Goal: Task Accomplishment & Management: Use online tool/utility

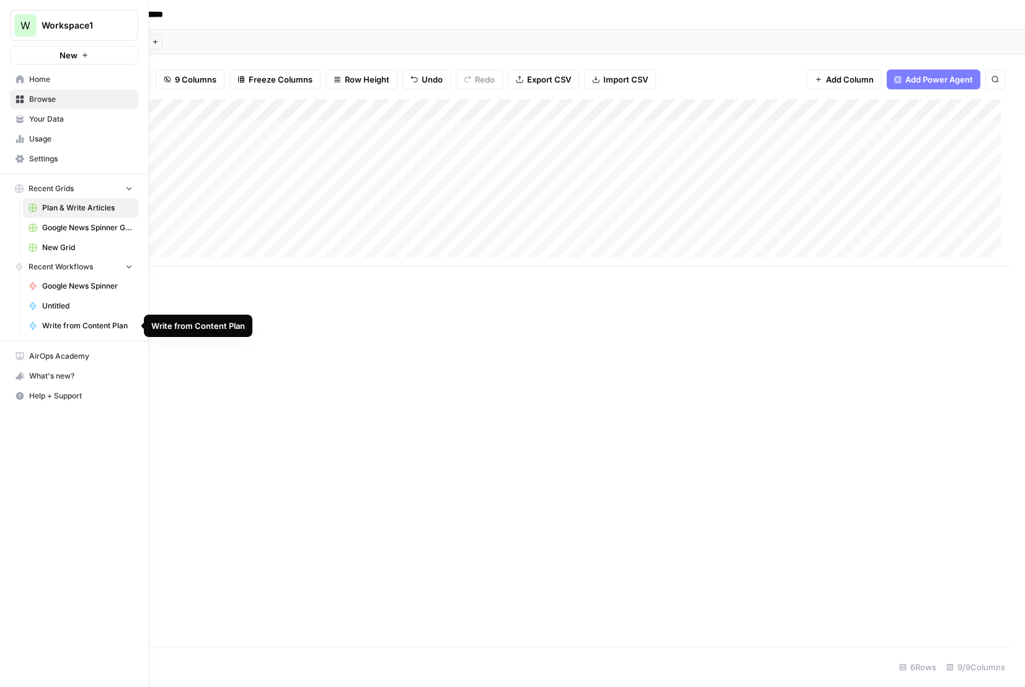
click at [84, 323] on span "Write from Content Plan" at bounding box center [87, 325] width 91 height 11
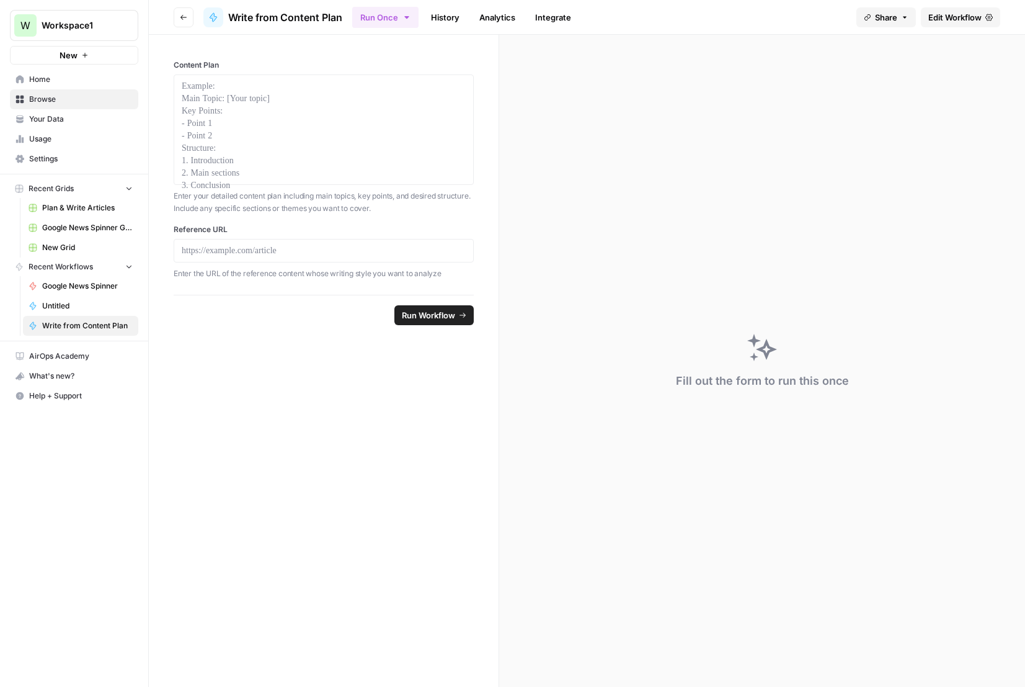
click at [34, 97] on span "Browse" at bounding box center [81, 99] width 104 height 11
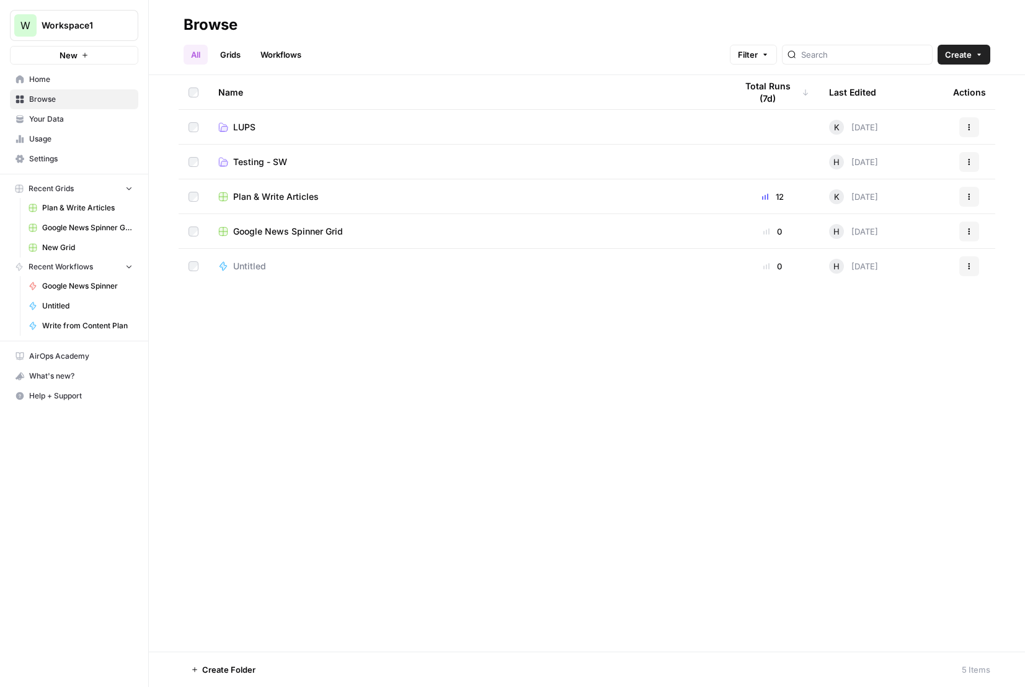
click at [236, 123] on span "LUPS" at bounding box center [244, 127] width 22 height 12
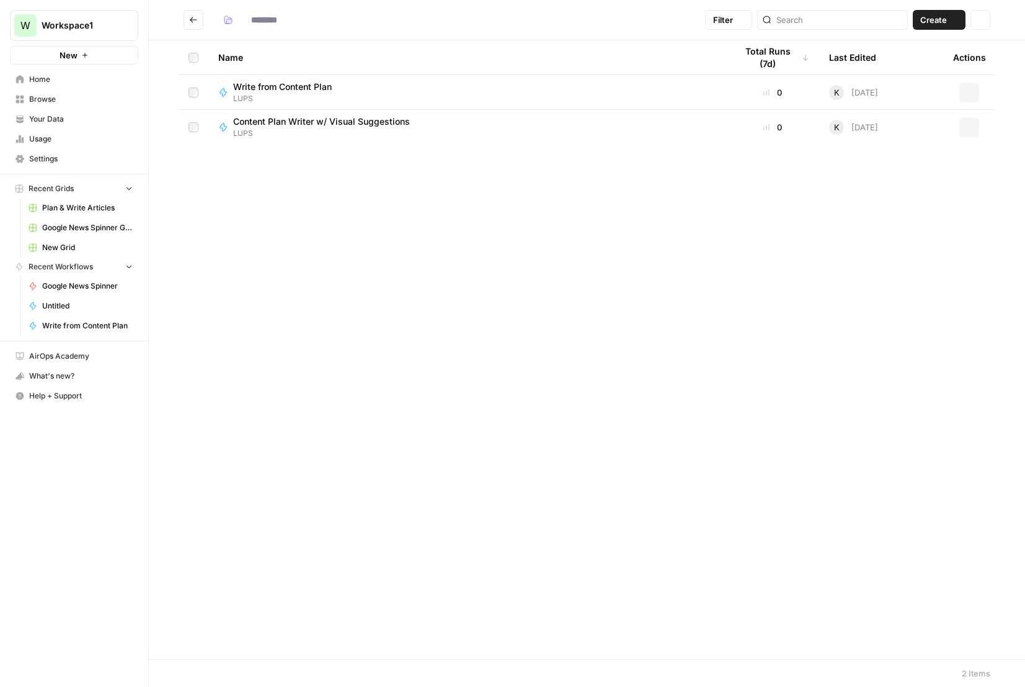
click at [236, 123] on span "Content Plan Writer w/ Visual Suggestions" at bounding box center [321, 121] width 177 height 12
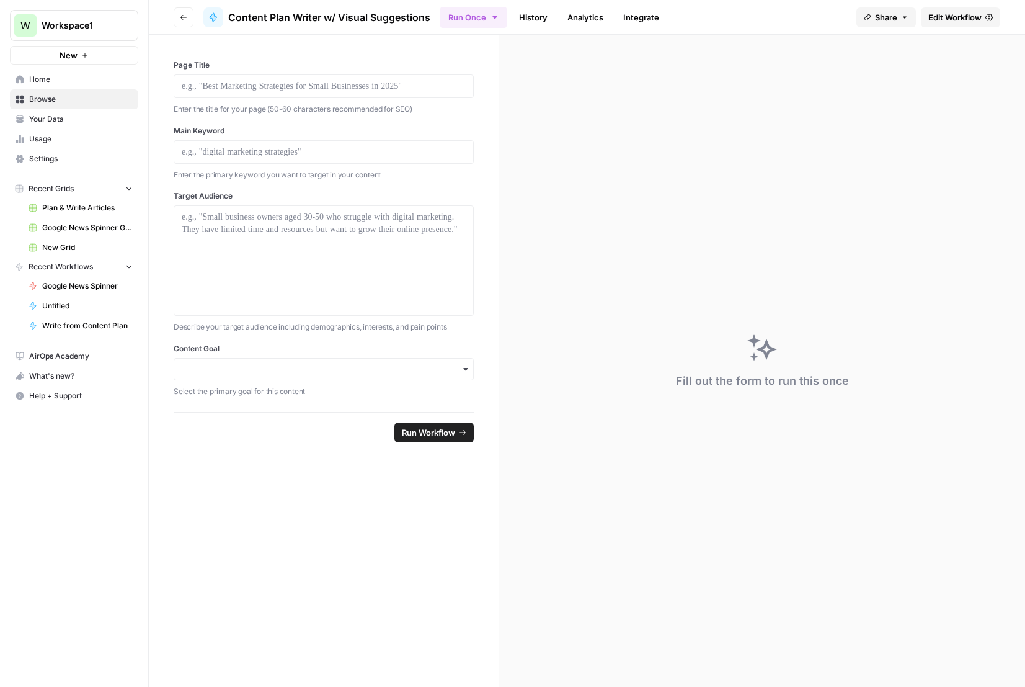
click at [180, 16] on icon "button" at bounding box center [183, 17] width 7 height 7
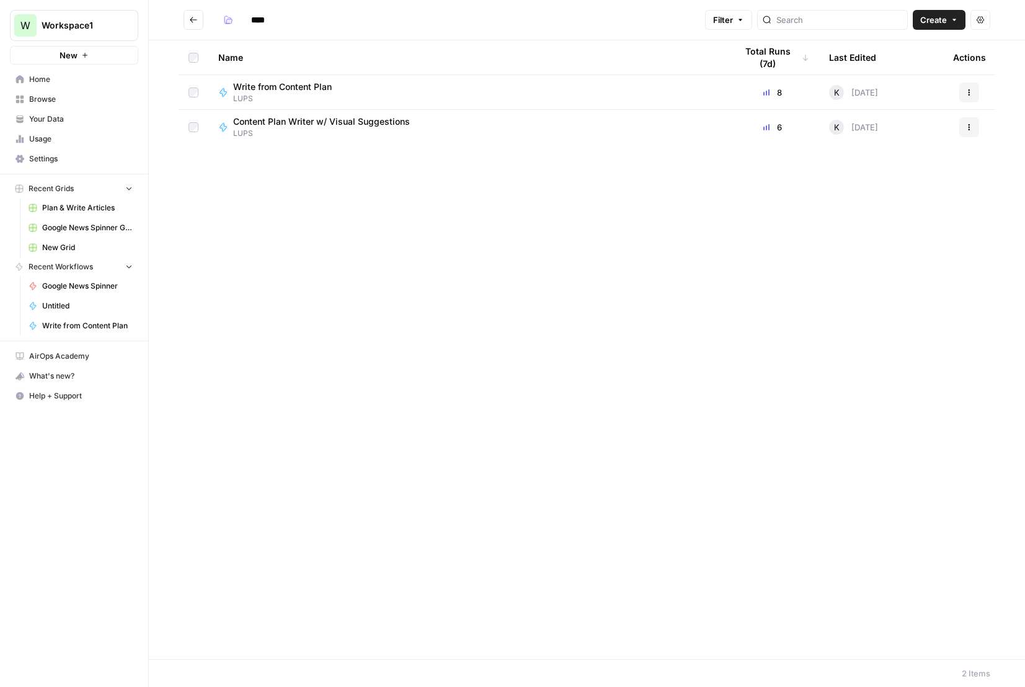
click at [192, 17] on icon "Go back" at bounding box center [193, 20] width 9 height 9
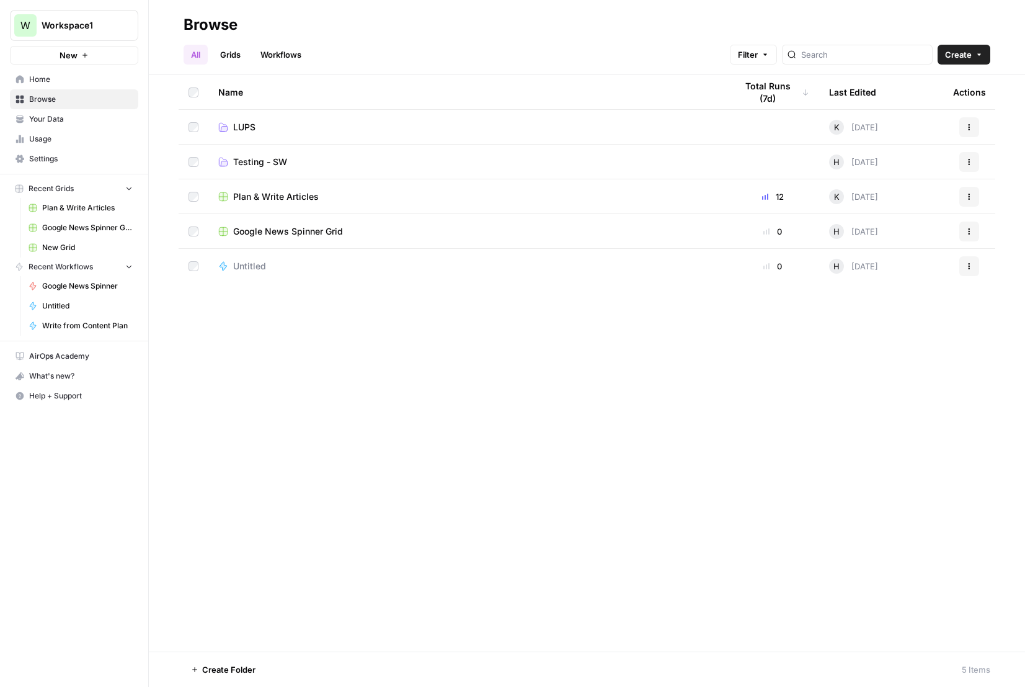
click at [968, 197] on icon "button" at bounding box center [969, 196] width 7 height 7
click at [888, 265] on span "Move To" at bounding box center [914, 271] width 99 height 12
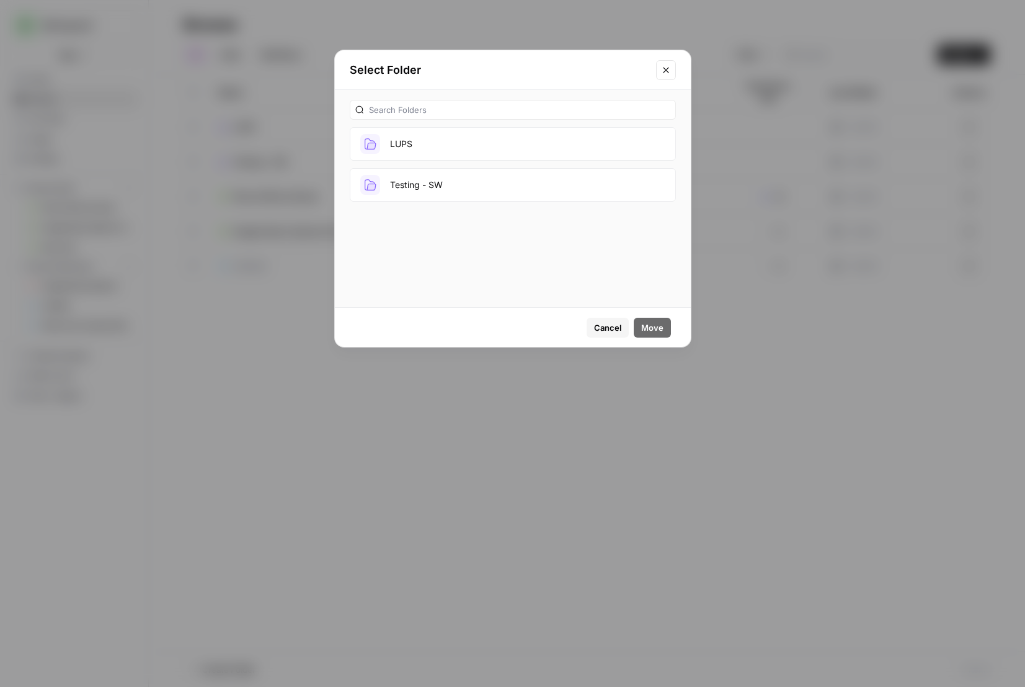
click at [413, 147] on button "LUPS" at bounding box center [513, 143] width 326 height 33
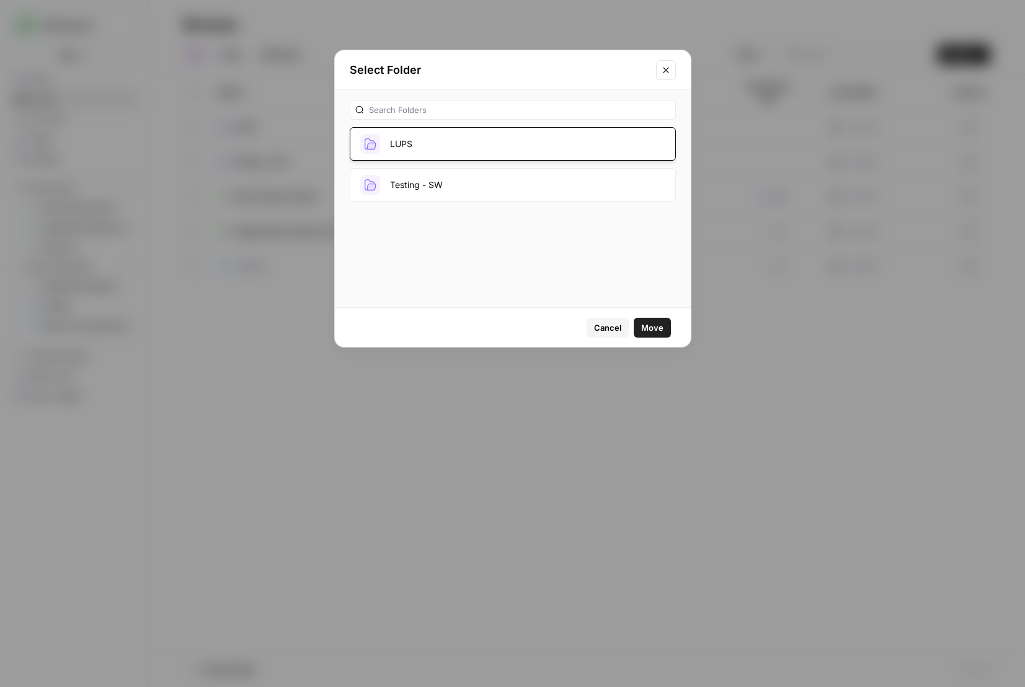
click at [652, 327] on span "Move" at bounding box center [652, 327] width 22 height 12
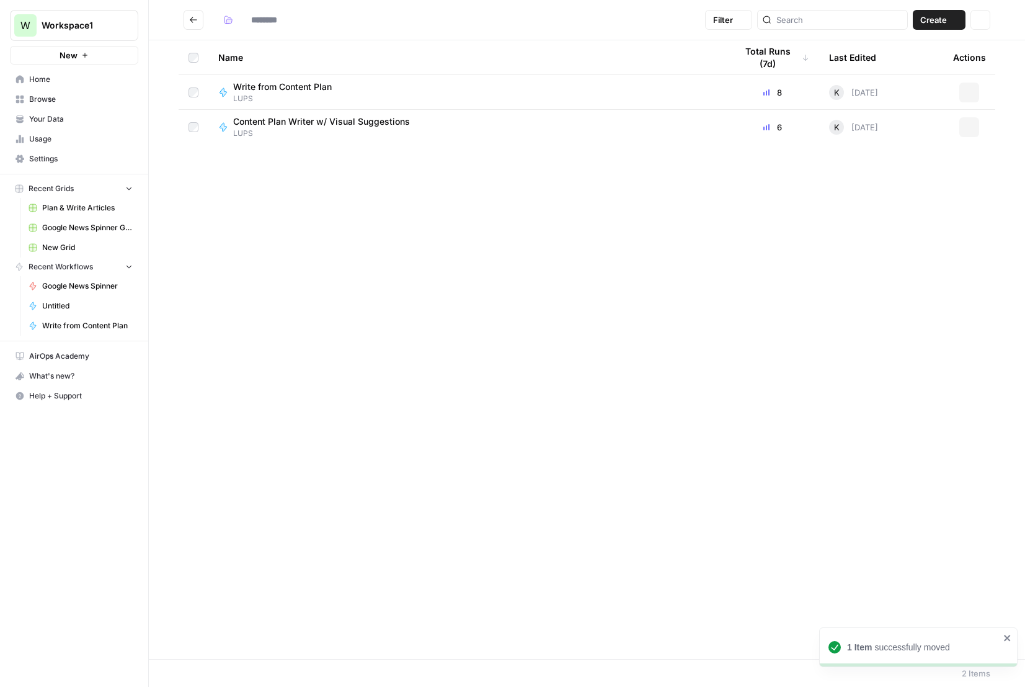
type input "****"
click at [195, 17] on icon "Go back" at bounding box center [193, 20] width 9 height 9
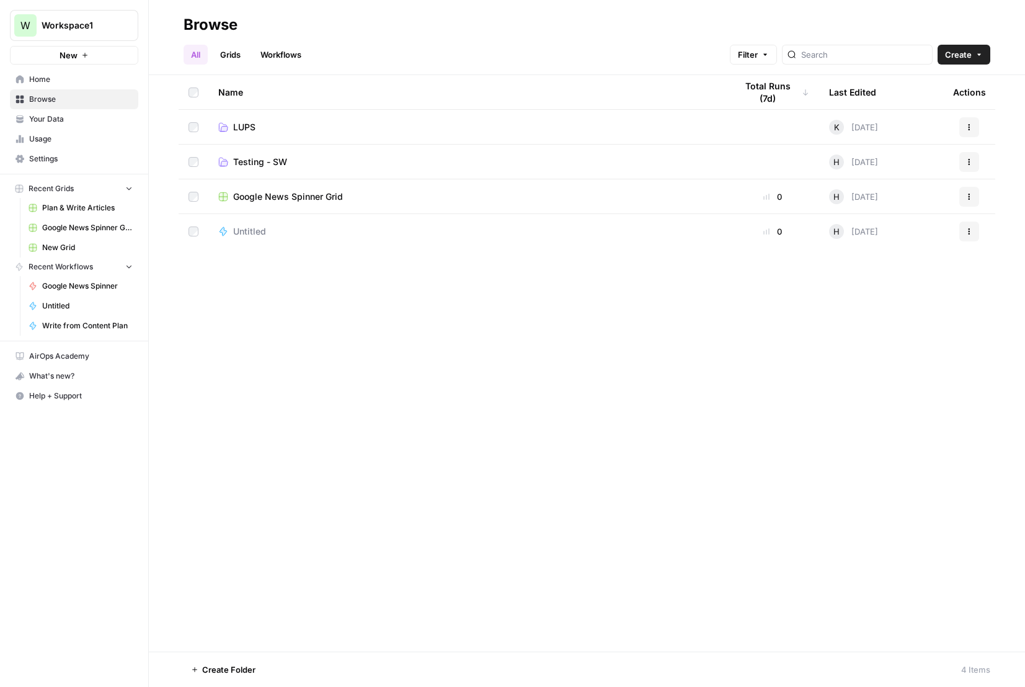
click at [239, 123] on span "LUPS" at bounding box center [244, 127] width 22 height 12
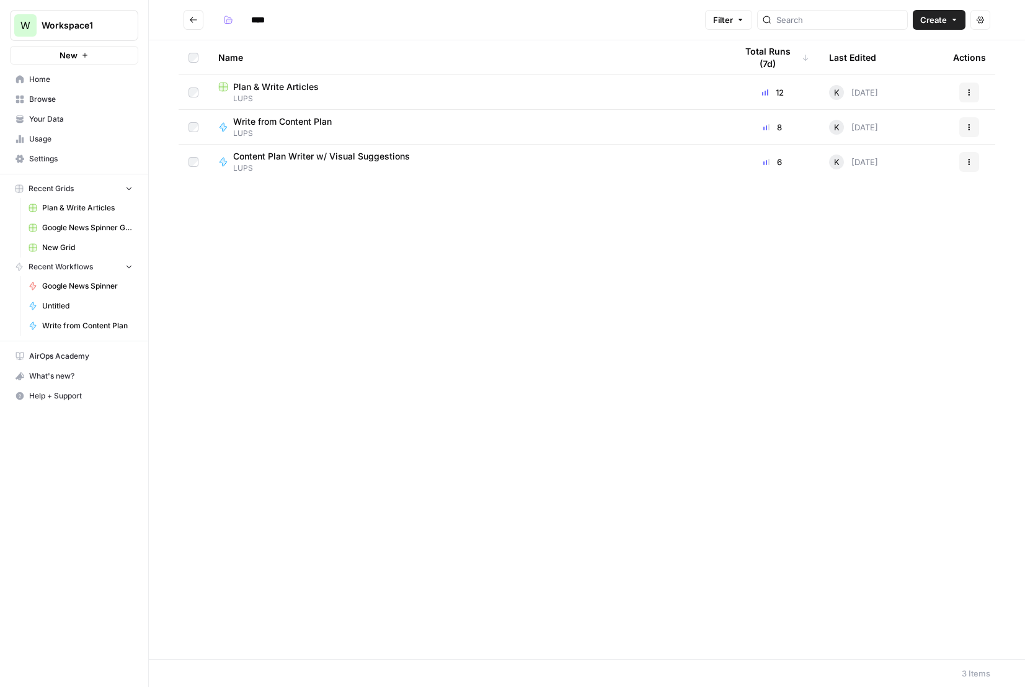
click at [290, 159] on span "Content Plan Writer w/ Visual Suggestions" at bounding box center [321, 156] width 177 height 12
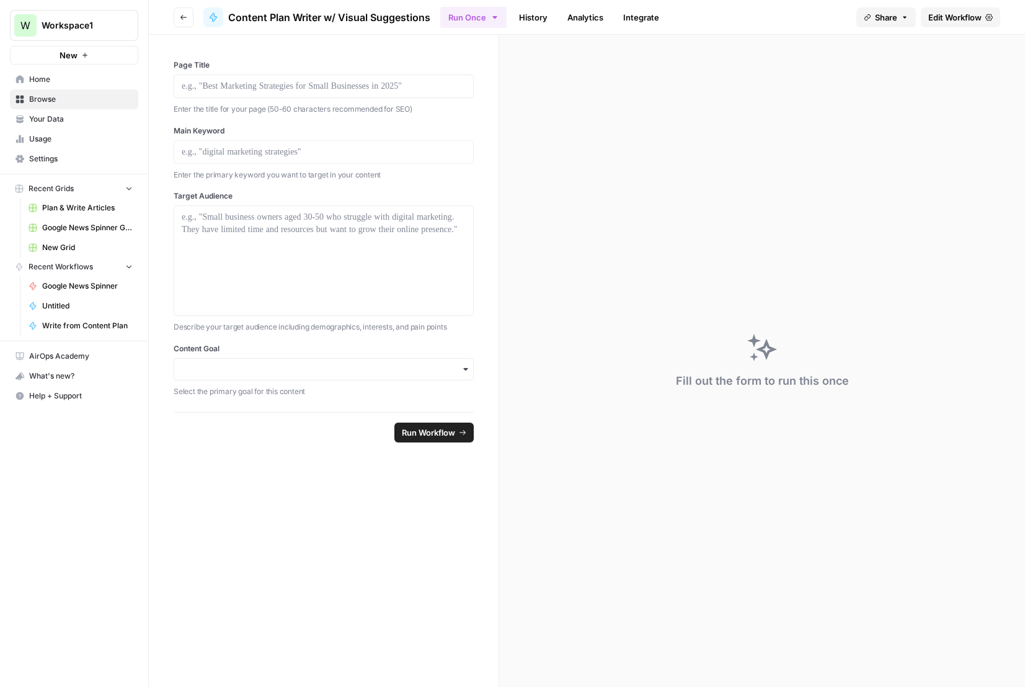
click at [954, 18] on span "Edit Workflow" at bounding box center [954, 17] width 53 height 12
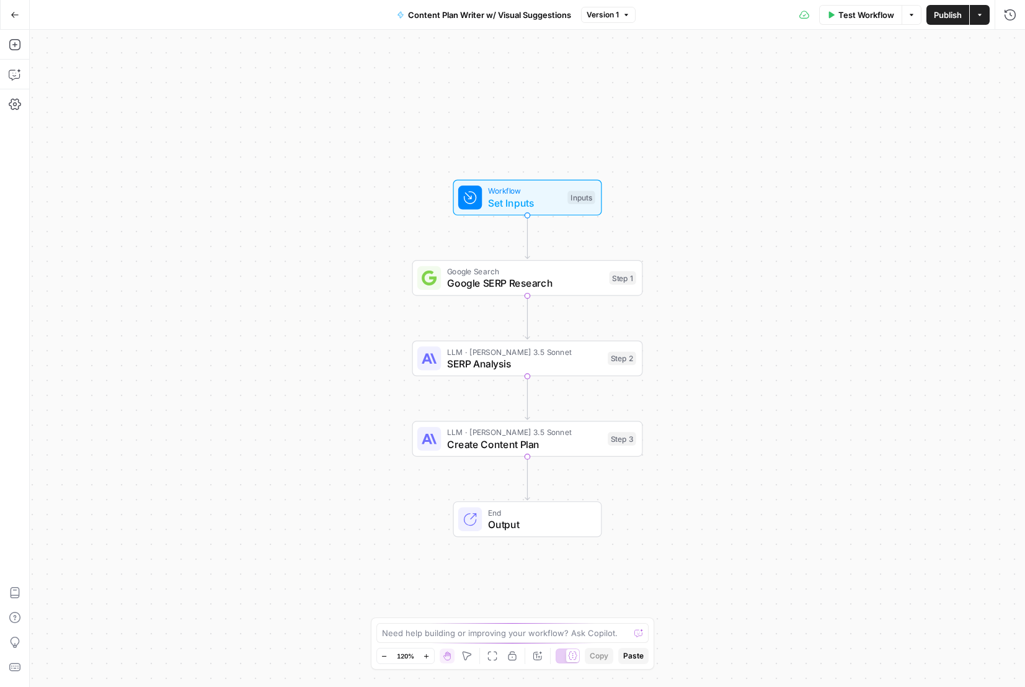
click at [496, 198] on span "Set Inputs" at bounding box center [525, 202] width 74 height 15
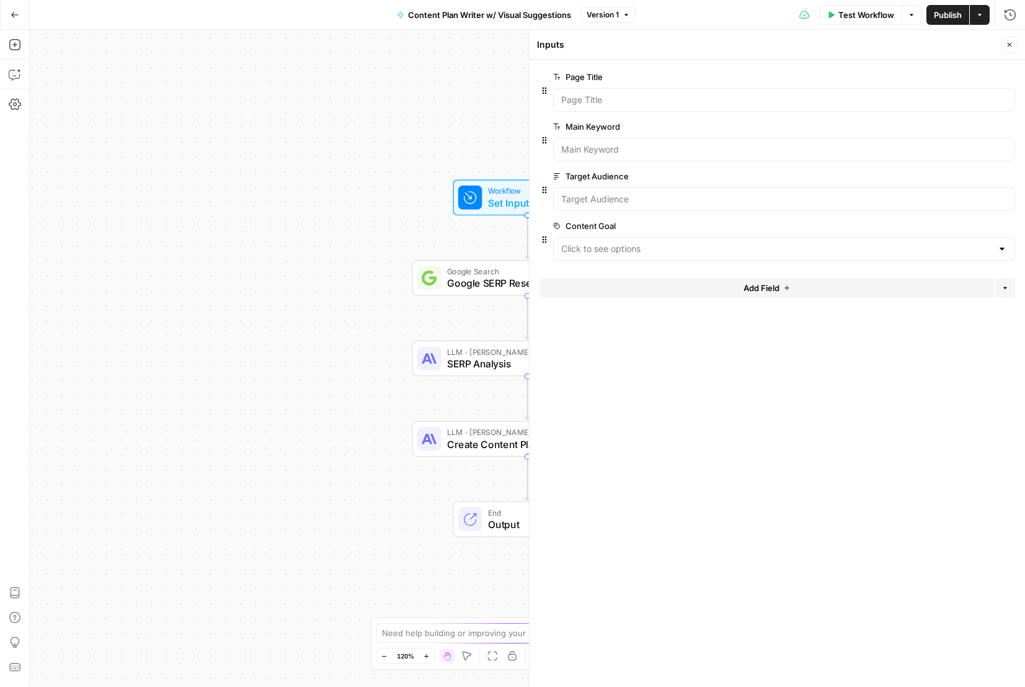
click at [970, 225] on span "edit field" at bounding box center [968, 226] width 27 height 10
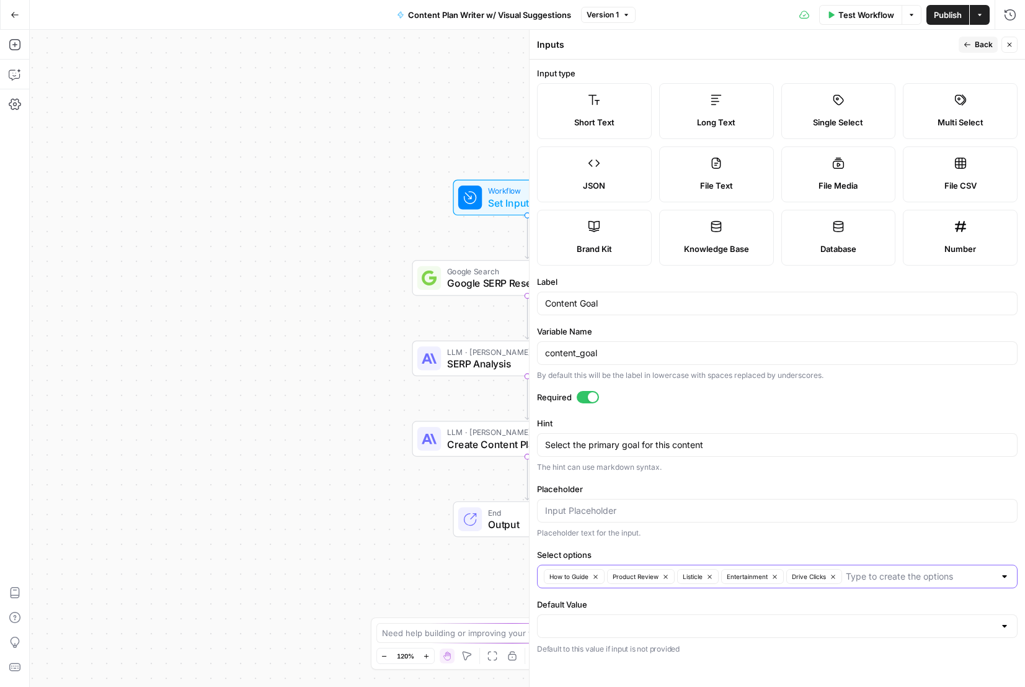
click at [960, 574] on input "Select options" at bounding box center [920, 576] width 149 height 12
click at [958, 573] on input "Select options" at bounding box center [920, 576] width 149 height 12
type input "Blog Post"
click at [415, 583] on div "Workflow Set Inputs Inputs Google Search Google SERP Research Step 1 LLM · [PER…" at bounding box center [527, 358] width 995 height 657
click at [406, 233] on div "Workflow Set Inputs Inputs Google Search Google SERP Research Step 1 LLM · [PER…" at bounding box center [527, 358] width 995 height 657
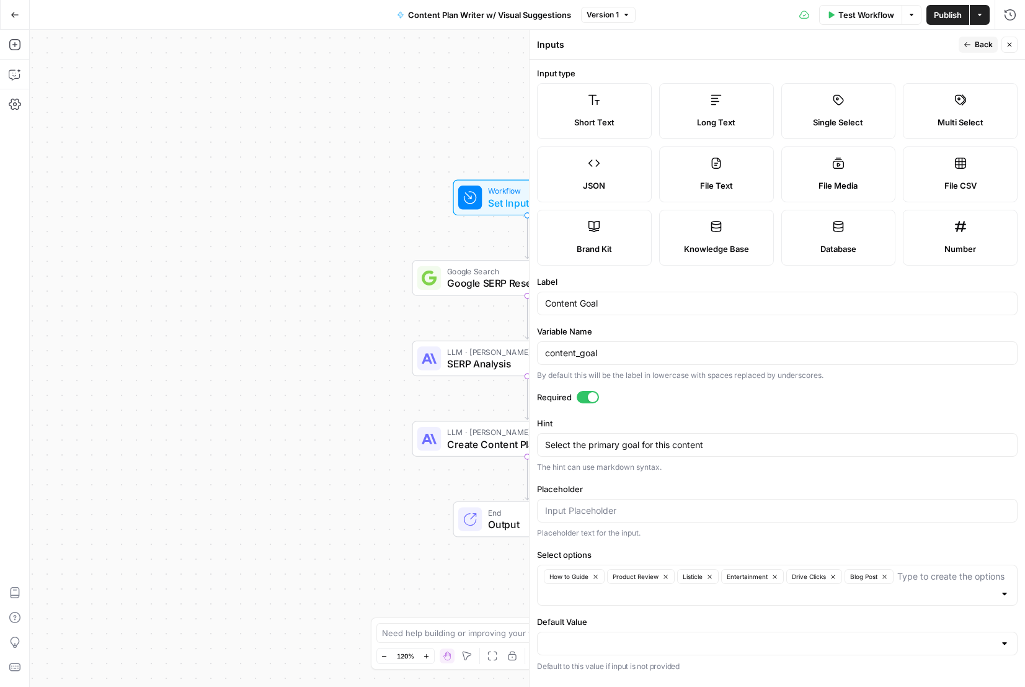
click at [471, 276] on span "Google SERP Research" at bounding box center [525, 282] width 156 height 15
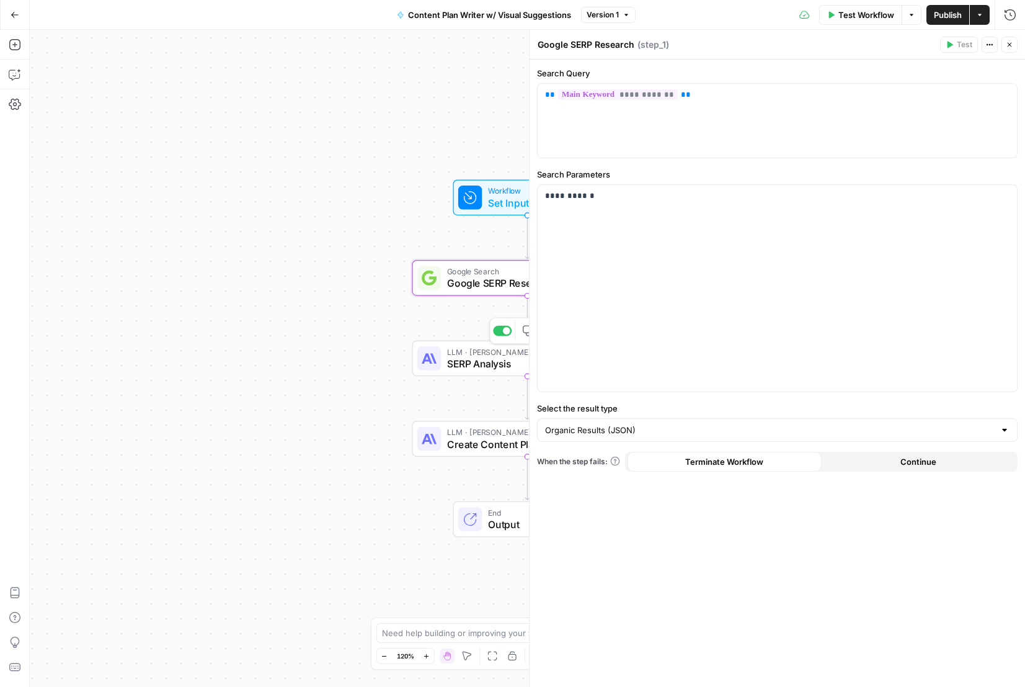
click at [475, 362] on span "SERP Analysis" at bounding box center [524, 363] width 155 height 15
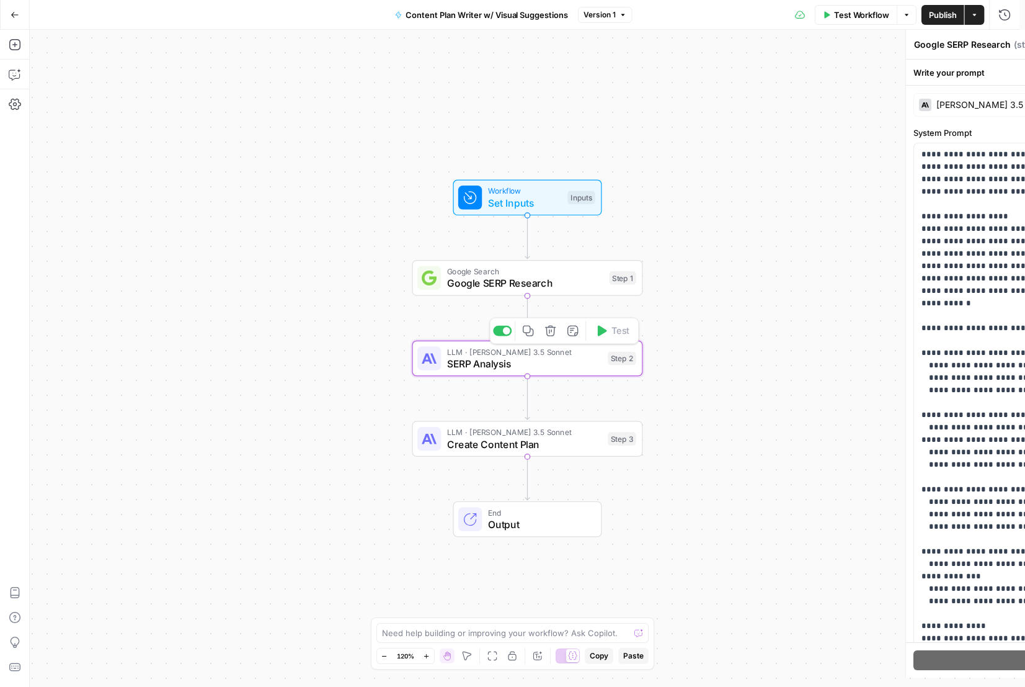
type textarea "SERP Analysis"
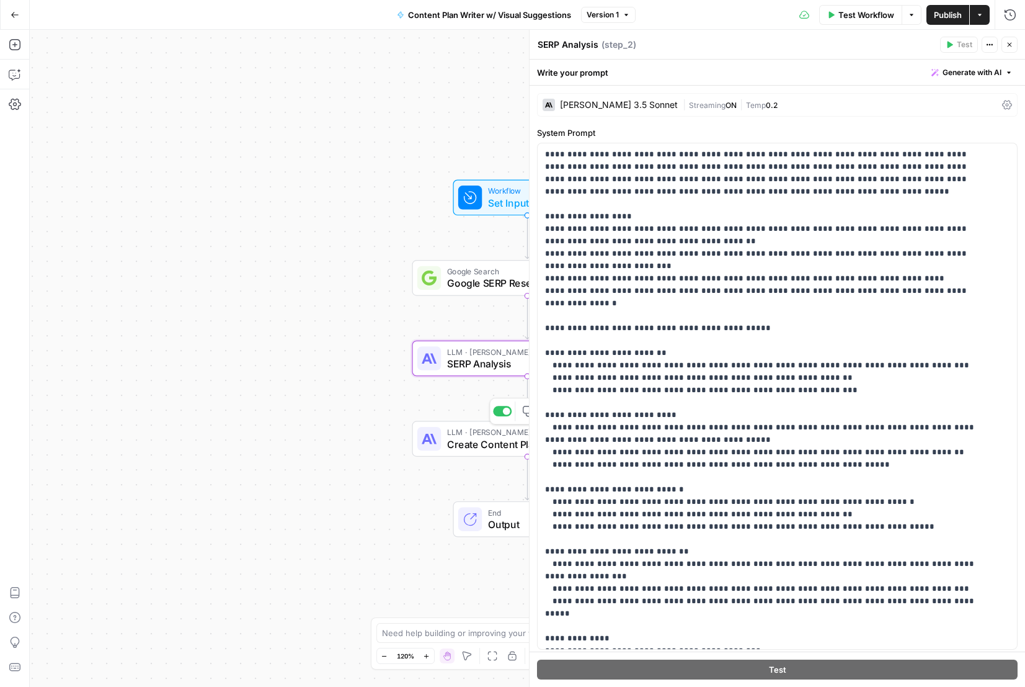
click at [485, 433] on span "LLM · [PERSON_NAME] 3.5 Sonnet" at bounding box center [524, 432] width 155 height 12
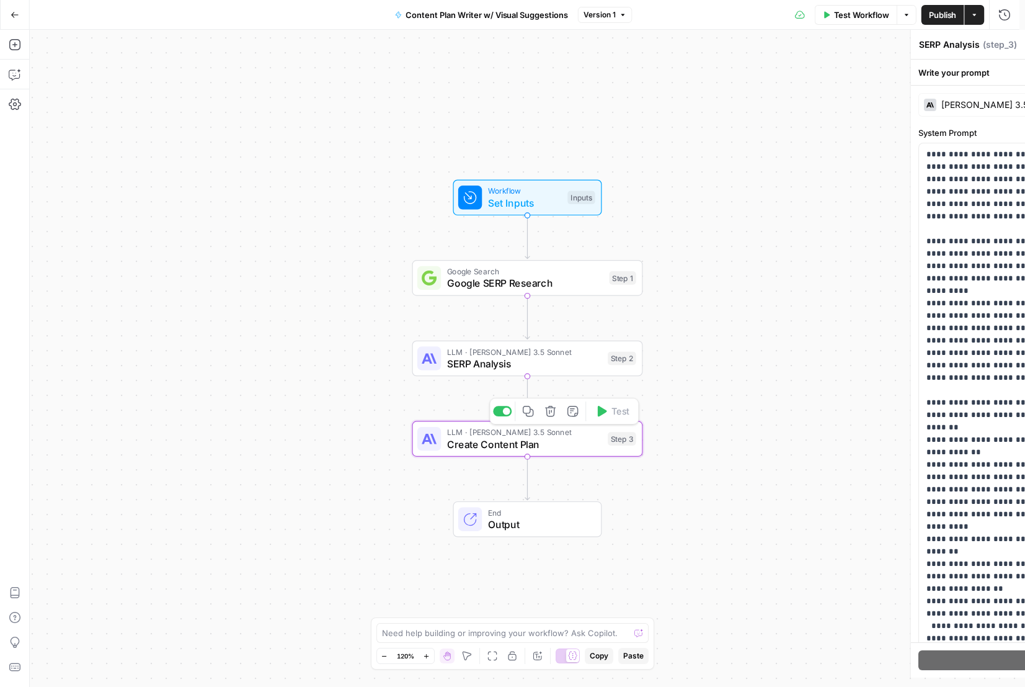
type textarea "Create Content Plan"
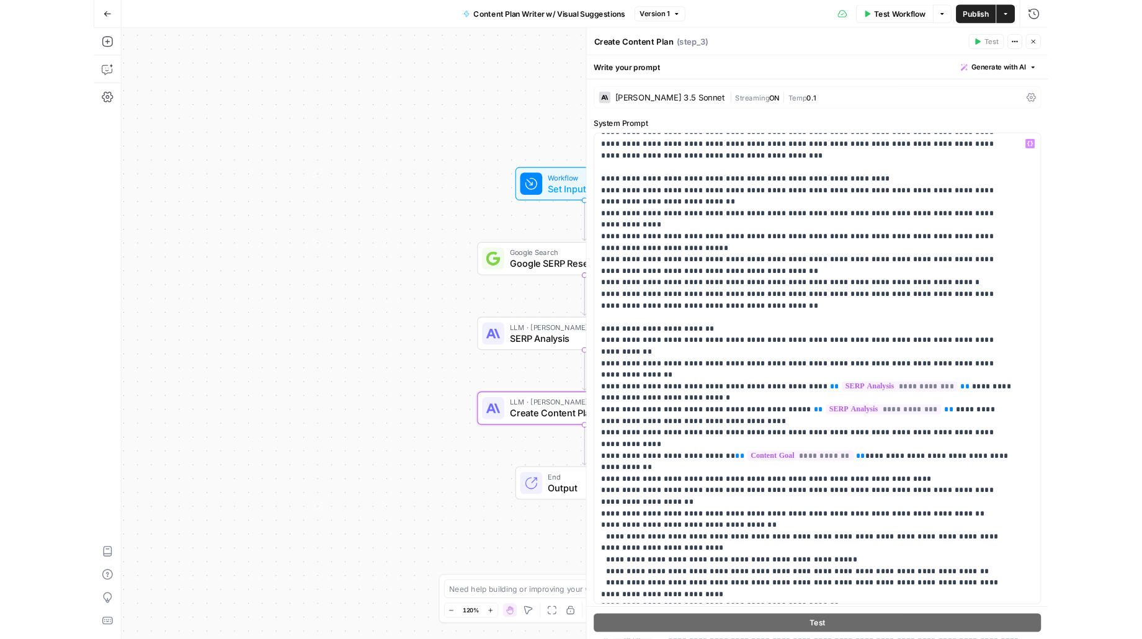
scroll to position [84, 0]
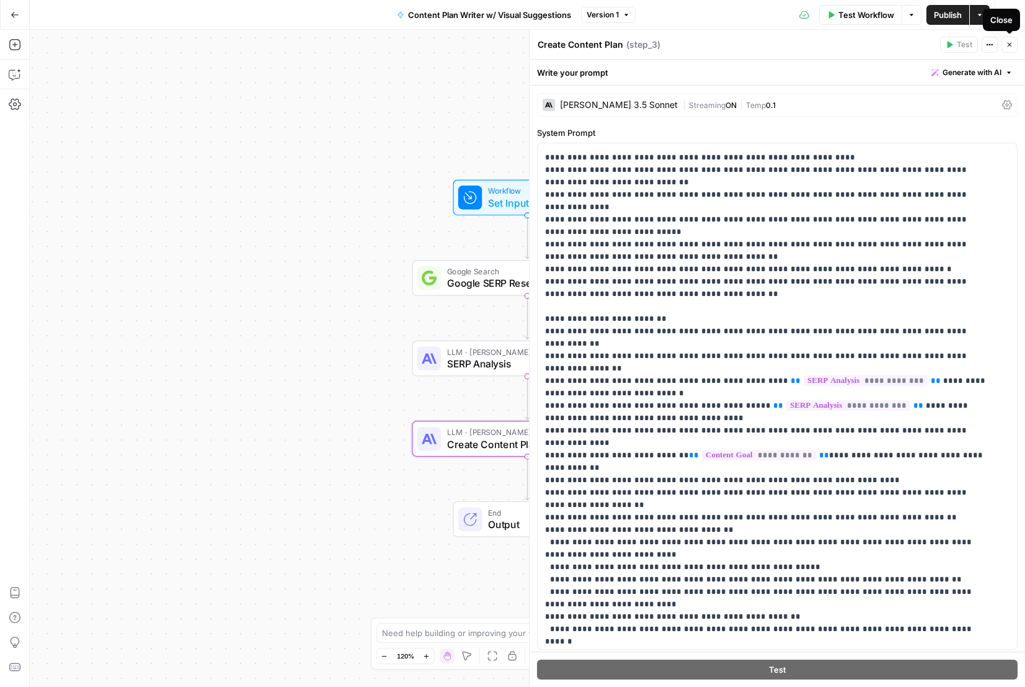
click at [1008, 46] on icon "button" at bounding box center [1010, 45] width 4 height 4
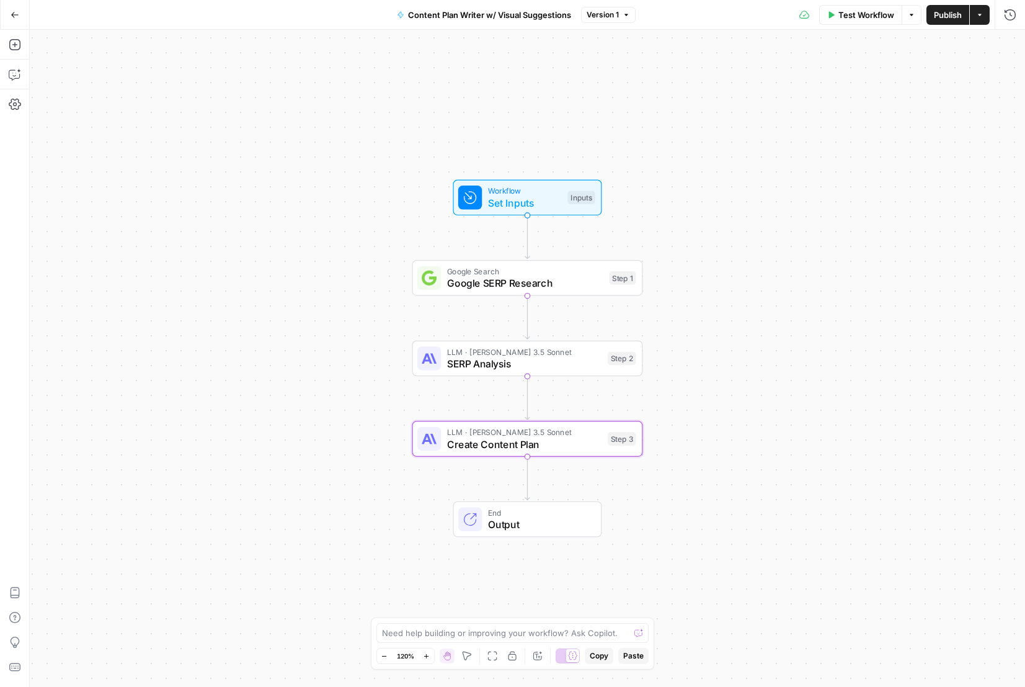
click at [754, 267] on div "Workflow Set Inputs Inputs Google Search Google SERP Research Step 1 LLM · [PER…" at bounding box center [527, 358] width 995 height 657
click at [942, 25] on div "Test Workflow Options Publish Actions Run History" at bounding box center [830, 14] width 389 height 29
click at [943, 16] on span "Publish" at bounding box center [948, 15] width 28 height 12
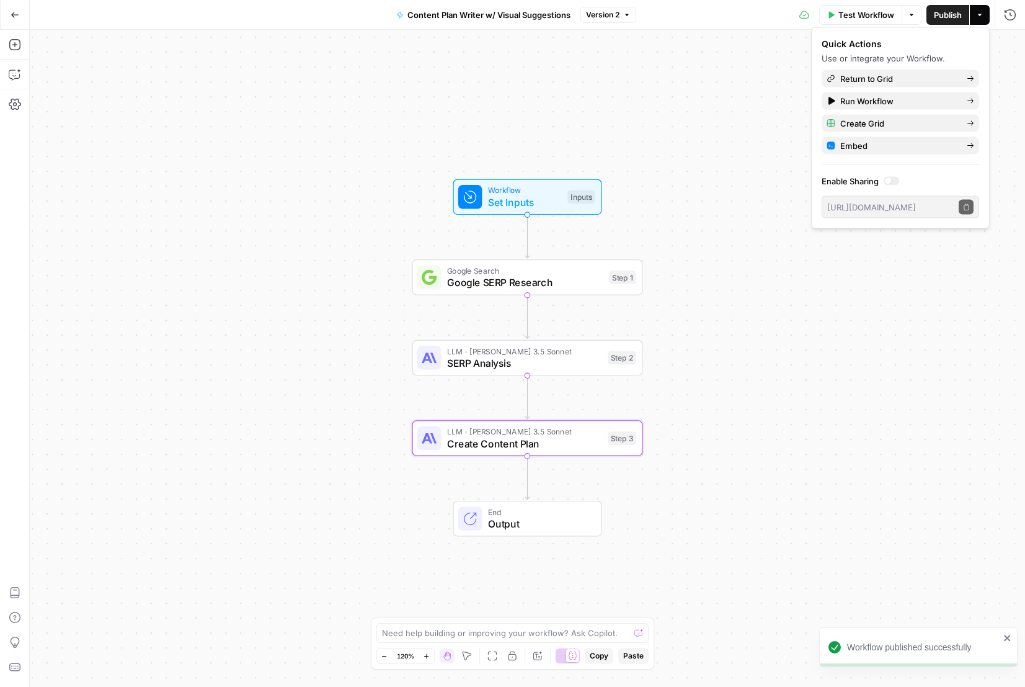
click at [14, 11] on icon "button" at bounding box center [15, 15] width 9 height 9
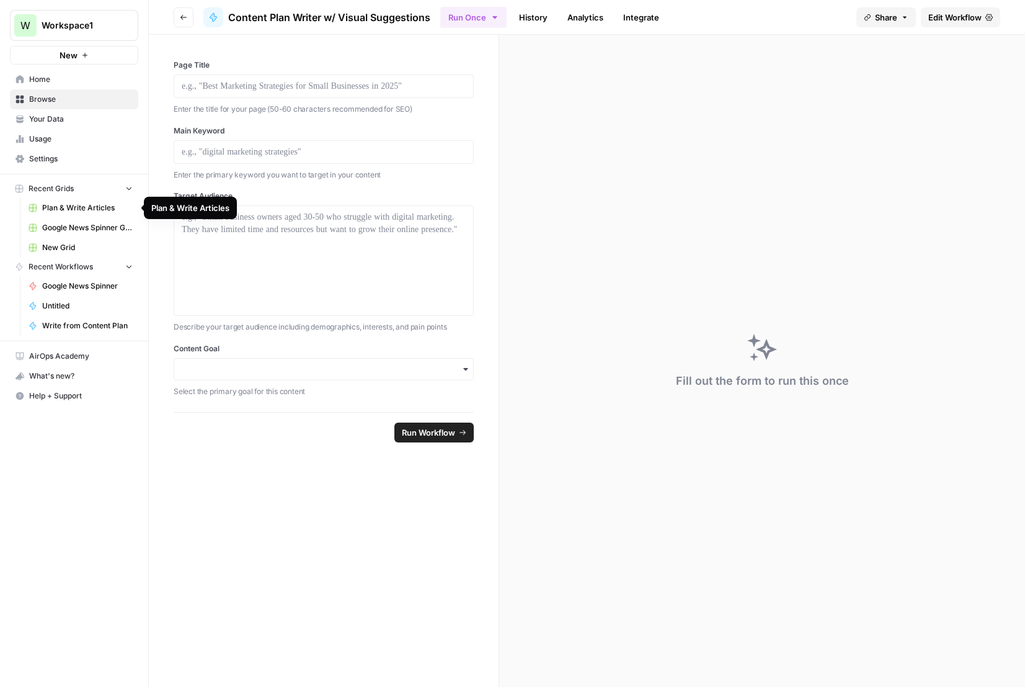
click at [81, 210] on span "Plan & Write Articles" at bounding box center [87, 207] width 91 height 11
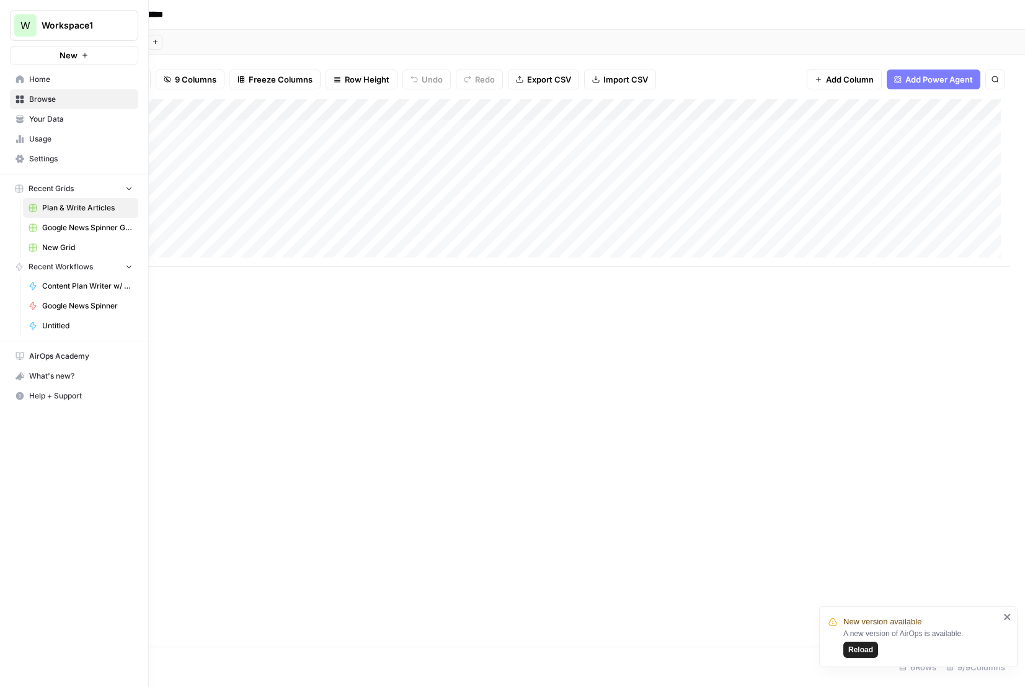
click at [80, 283] on span "Content Plan Writer w/ Visual Suggestions" at bounding box center [87, 285] width 91 height 11
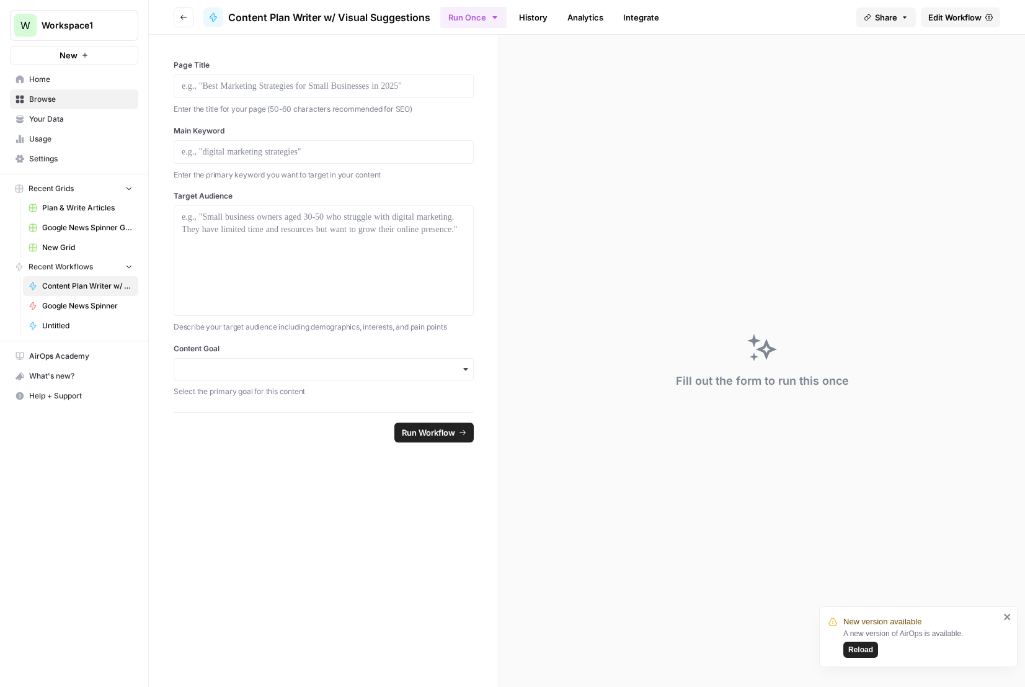
click at [937, 16] on span "Edit Workflow" at bounding box center [954, 17] width 53 height 12
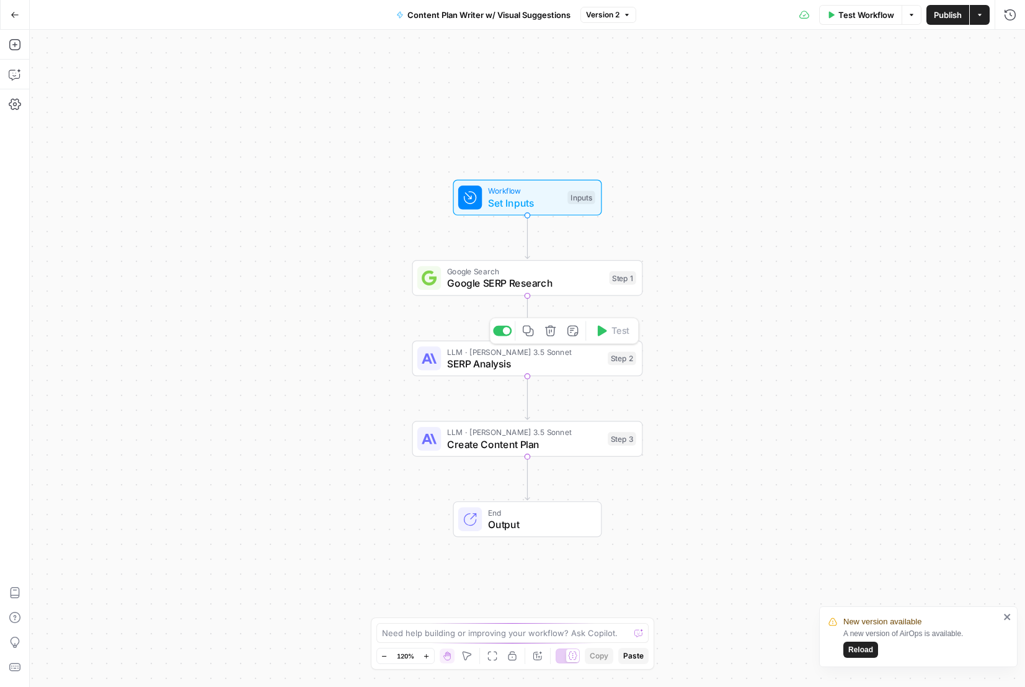
click at [562, 357] on span "SERP Analysis" at bounding box center [524, 363] width 155 height 15
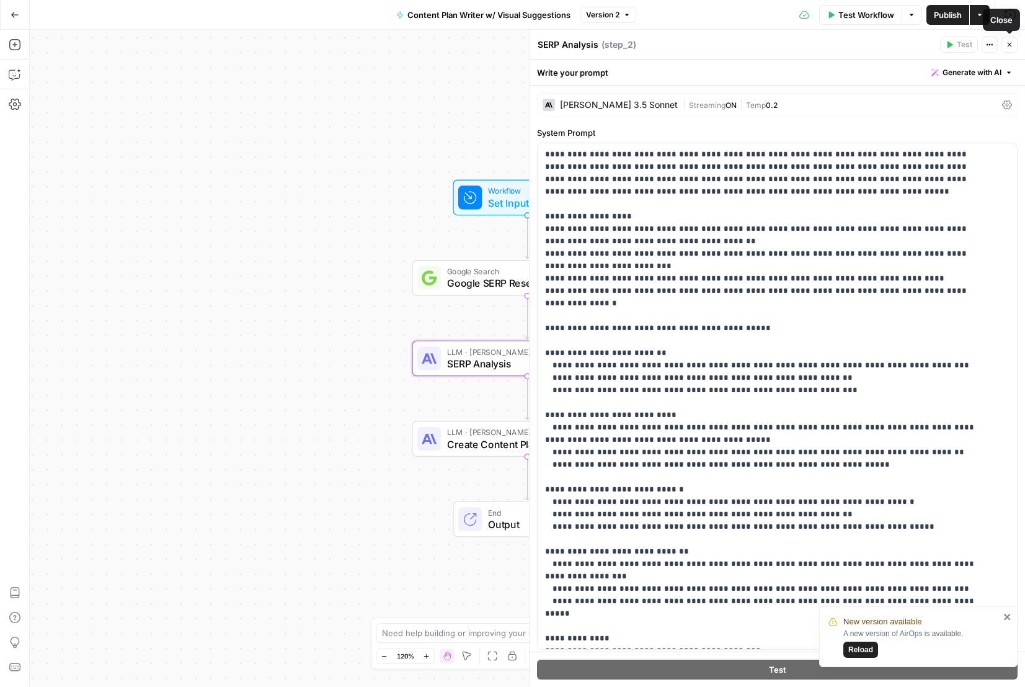
click at [1010, 43] on icon "button" at bounding box center [1009, 44] width 7 height 7
